Goal: Transaction & Acquisition: Purchase product/service

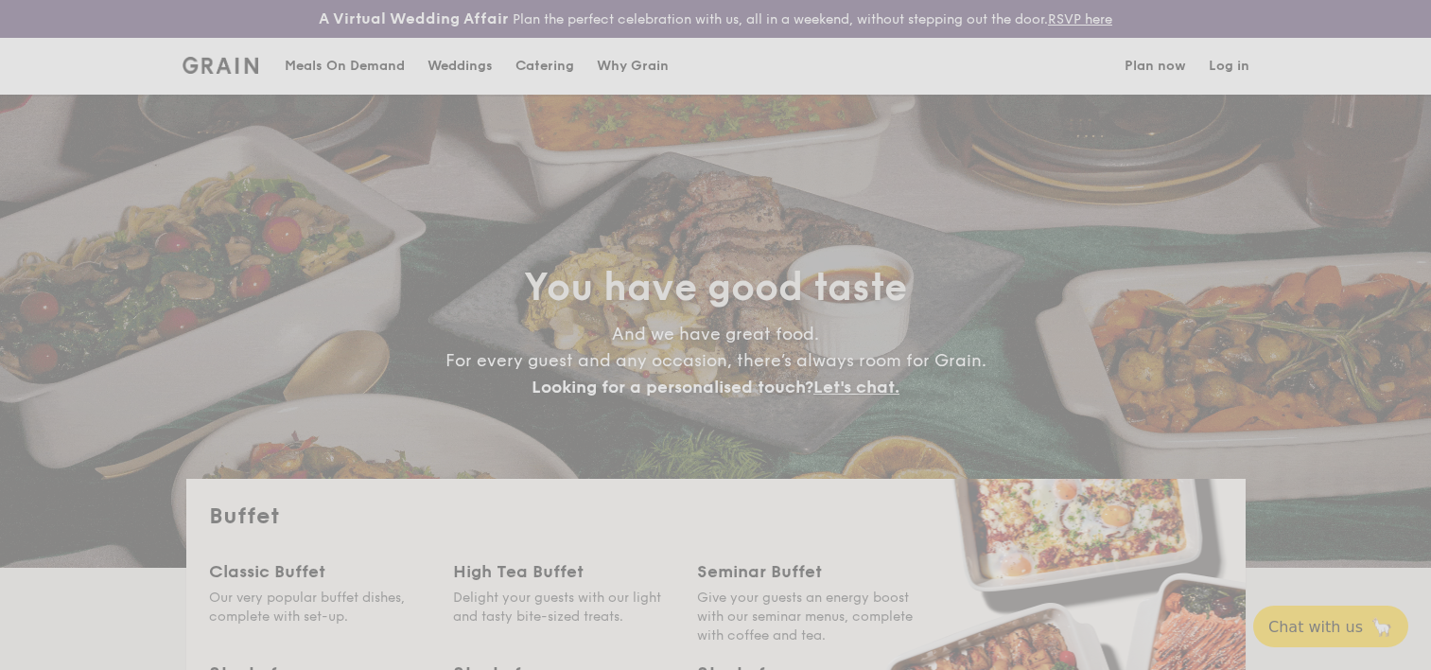
select select
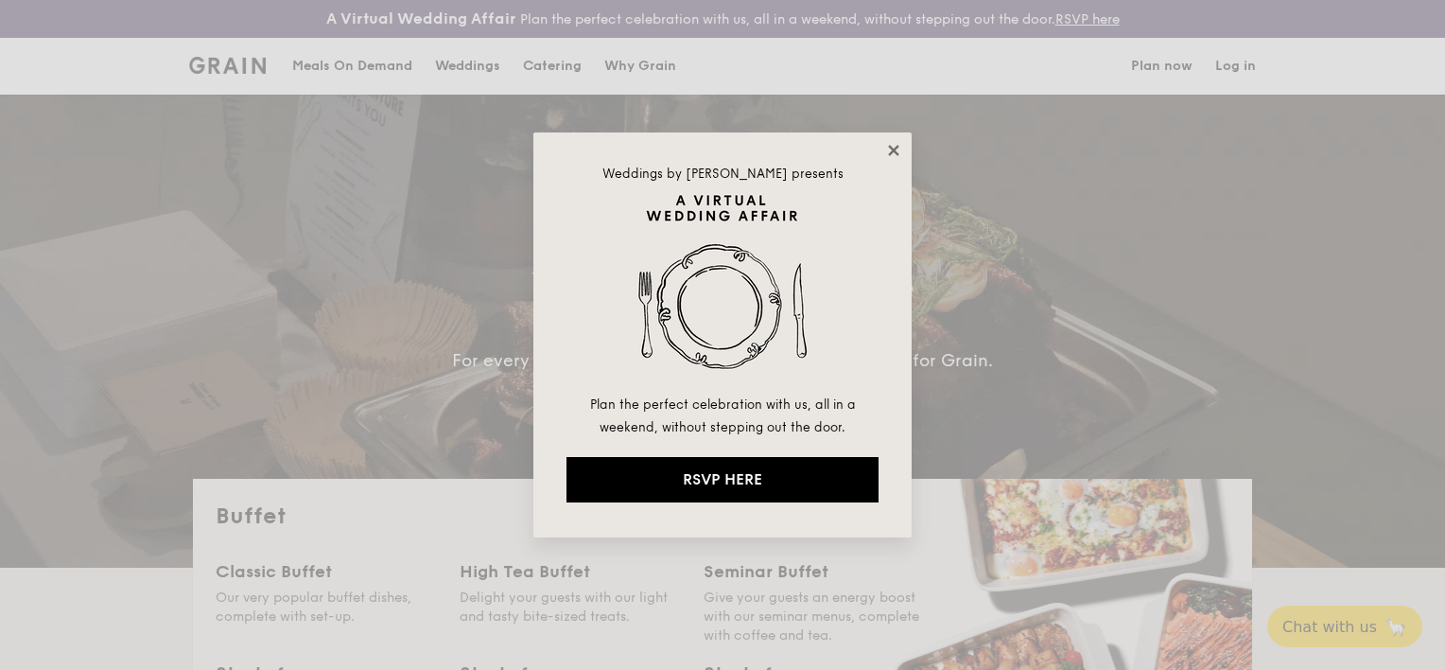
click at [899, 144] on icon at bounding box center [893, 150] width 17 height 17
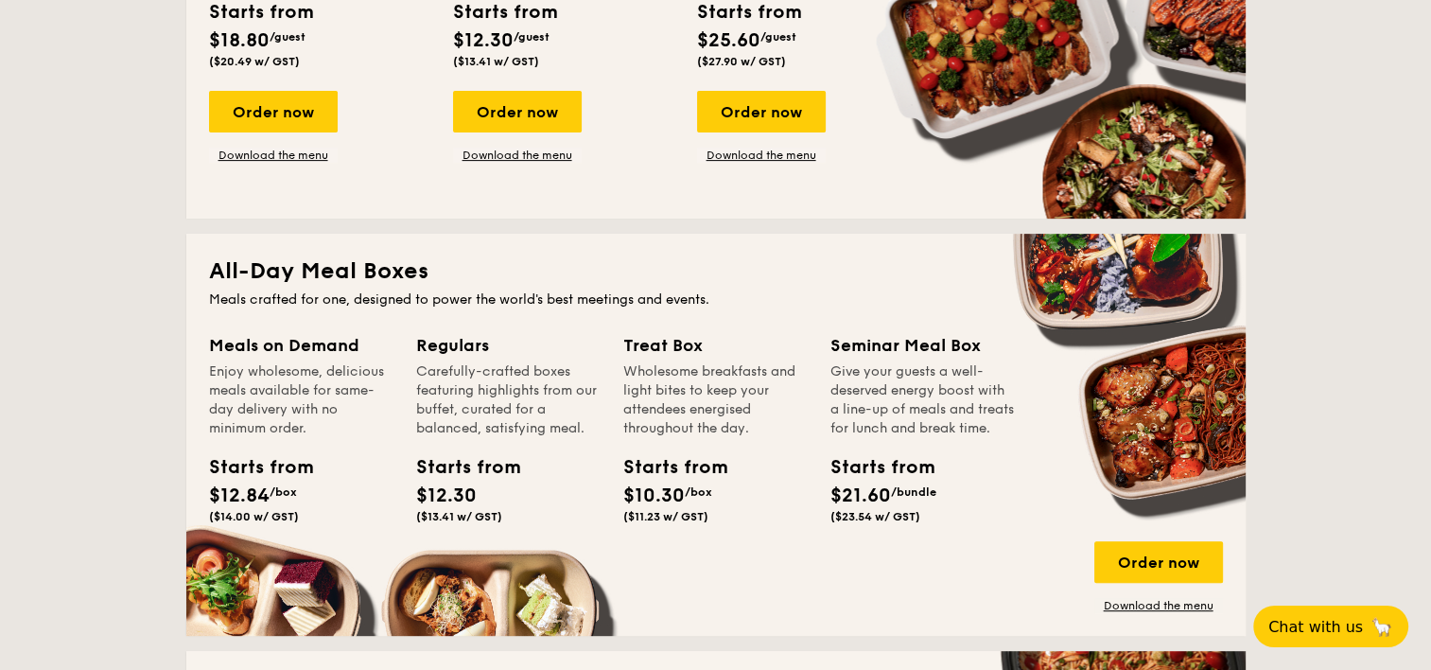
scroll to position [851, 0]
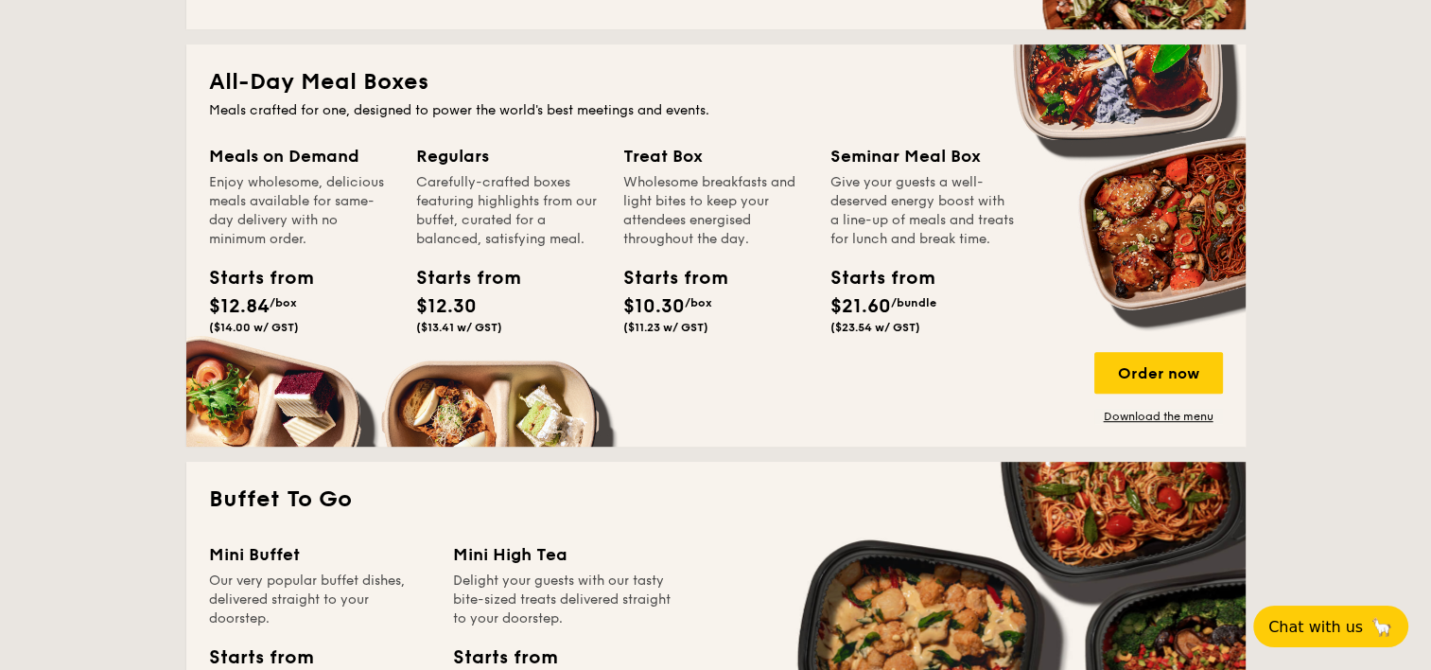
click at [733, 201] on div "Wholesome breakfasts and light bites to keep your attendees energised throughou…" at bounding box center [715, 211] width 184 height 76
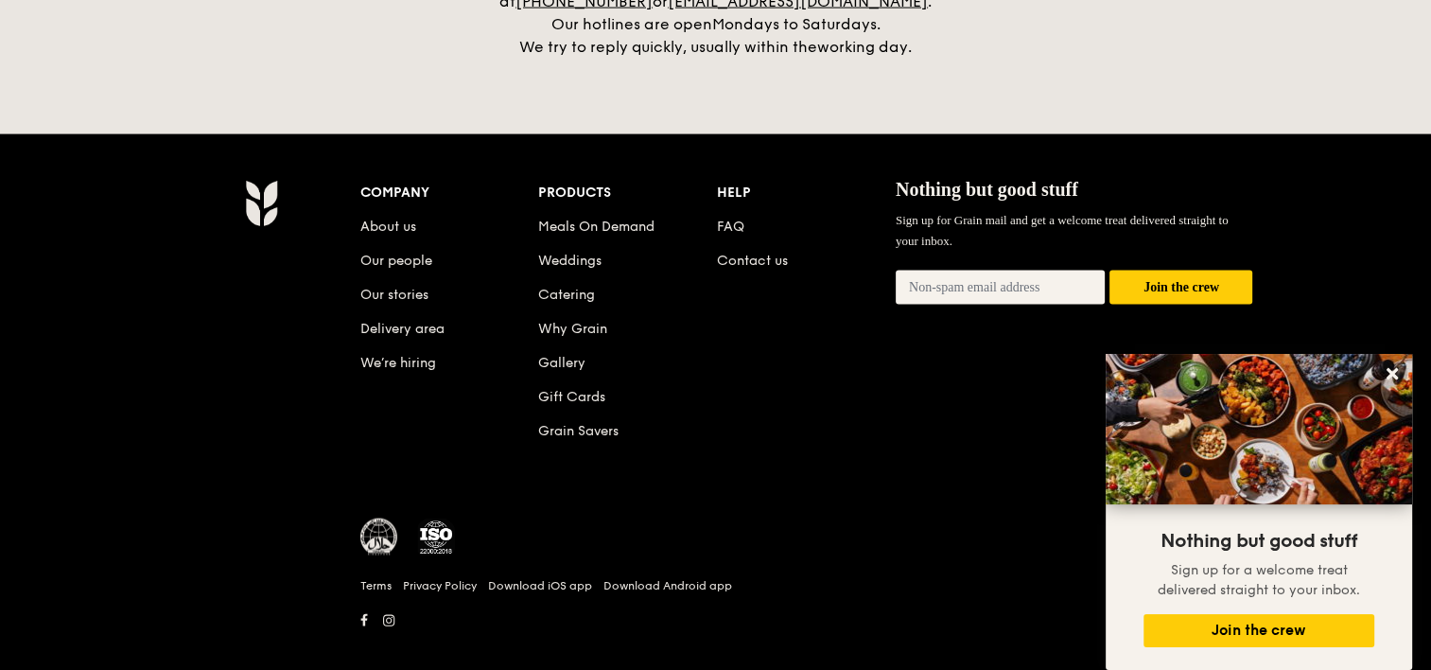
scroll to position [3923, 0]
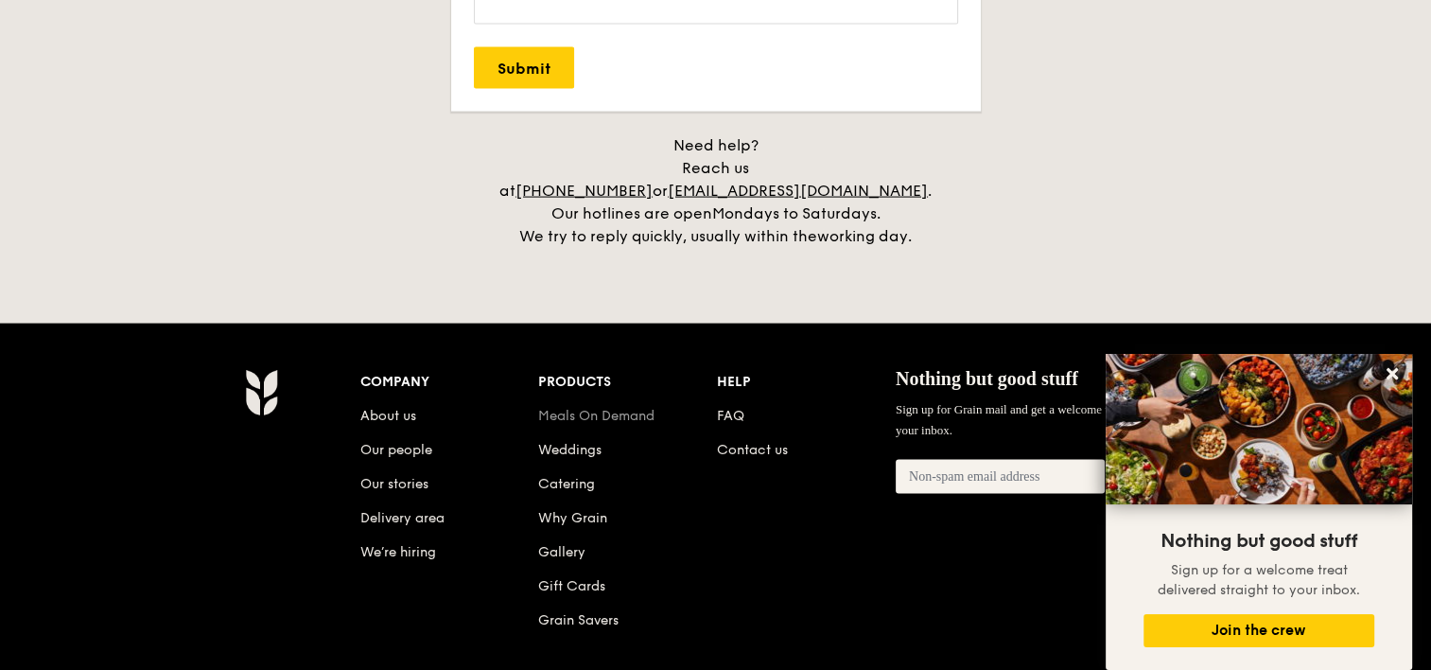
click at [608, 408] on link "Meals On Demand" at bounding box center [596, 416] width 116 height 16
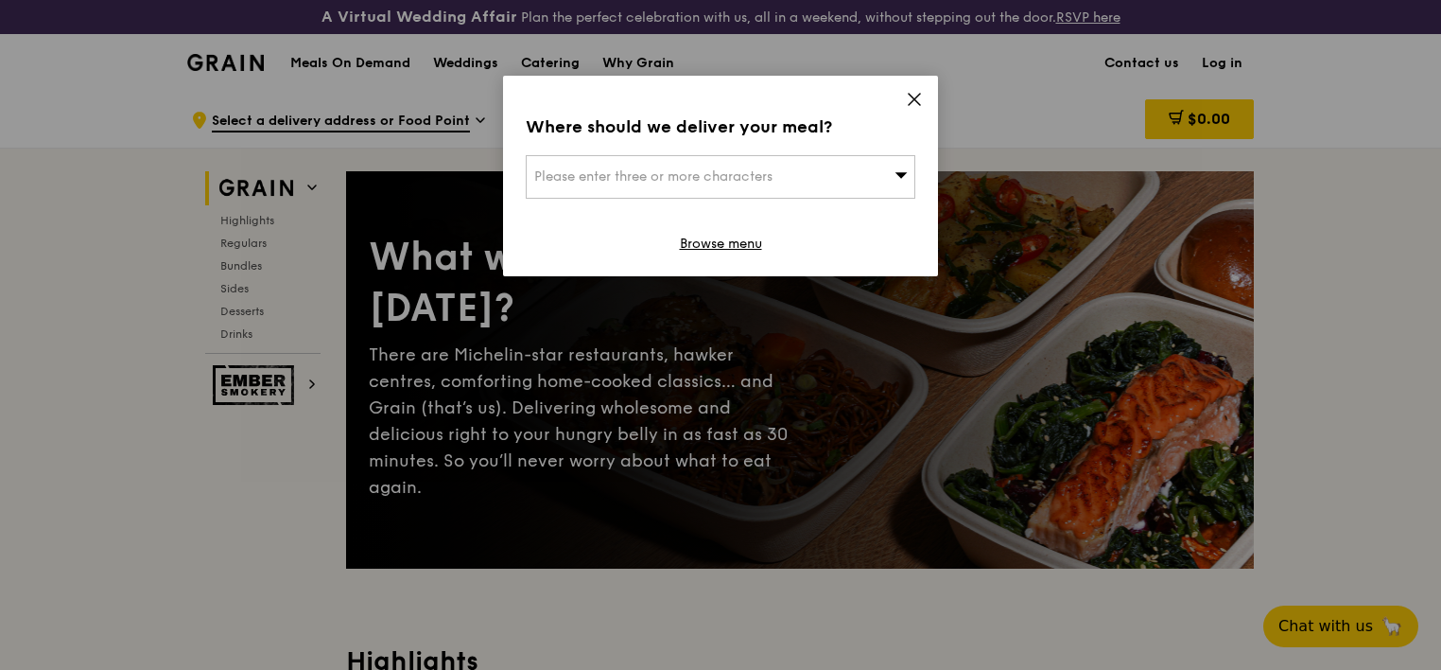
click at [921, 105] on icon at bounding box center [914, 99] width 17 height 17
